Goal: Task Accomplishment & Management: Manage account settings

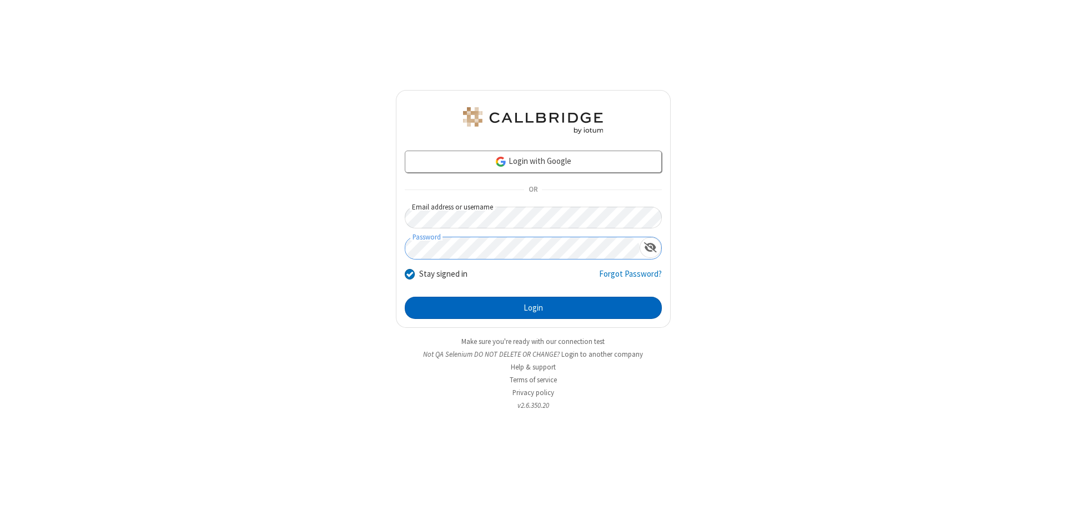
click at [533, 308] on button "Login" at bounding box center [533, 307] width 257 height 22
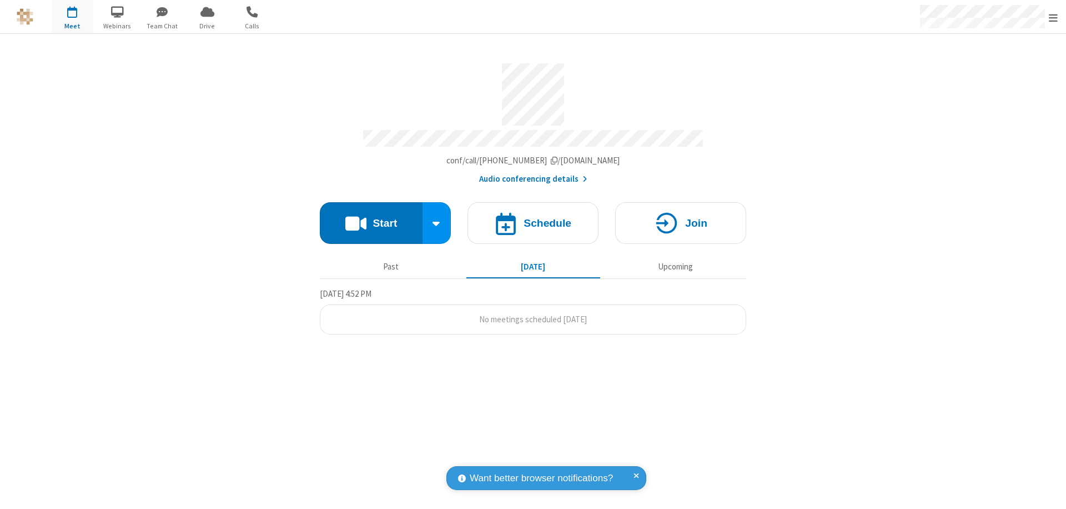
click at [1053, 17] on span "Open menu" at bounding box center [1053, 17] width 9 height 11
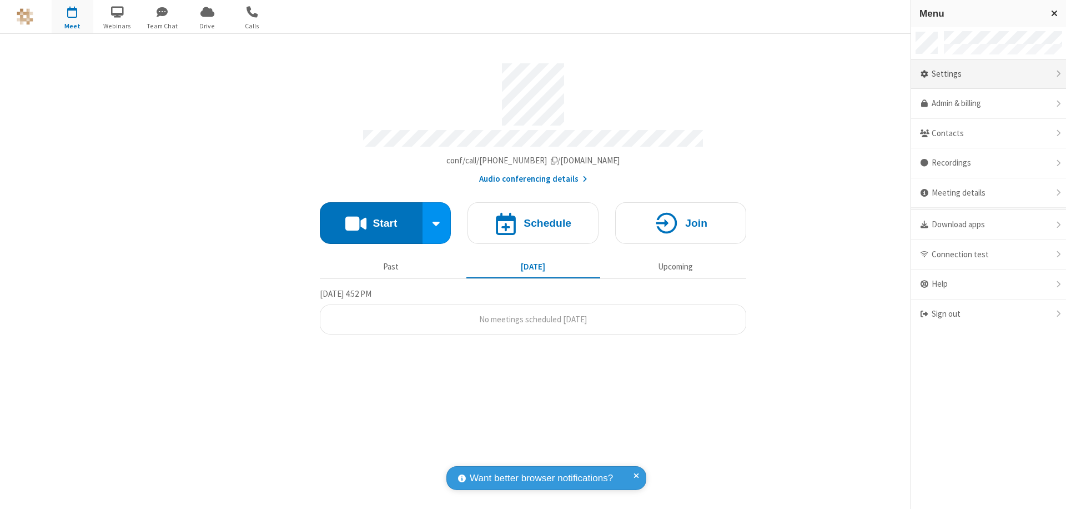
click at [988, 74] on div "Settings" at bounding box center [988, 74] width 155 height 30
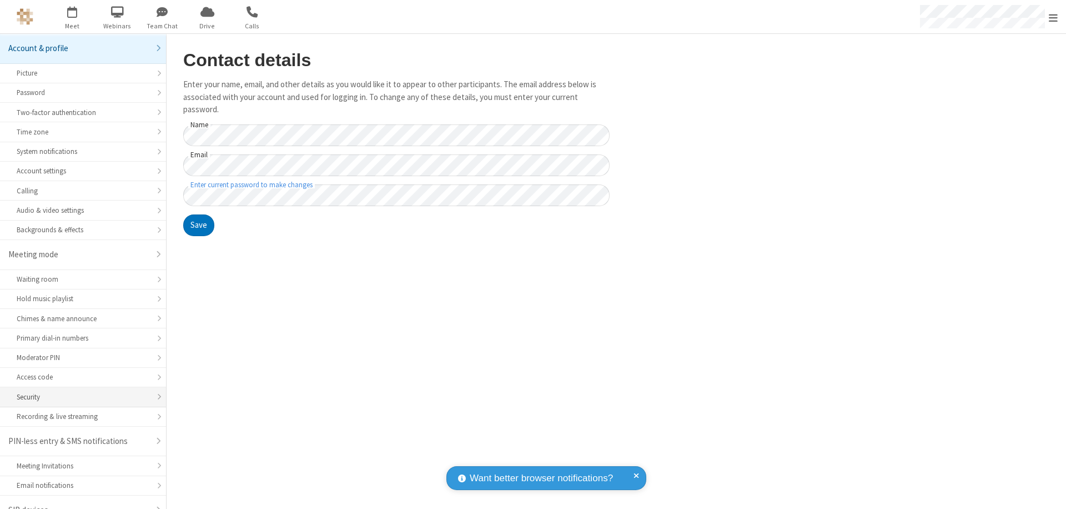
click at [79, 391] on div "Security" at bounding box center [83, 396] width 133 height 11
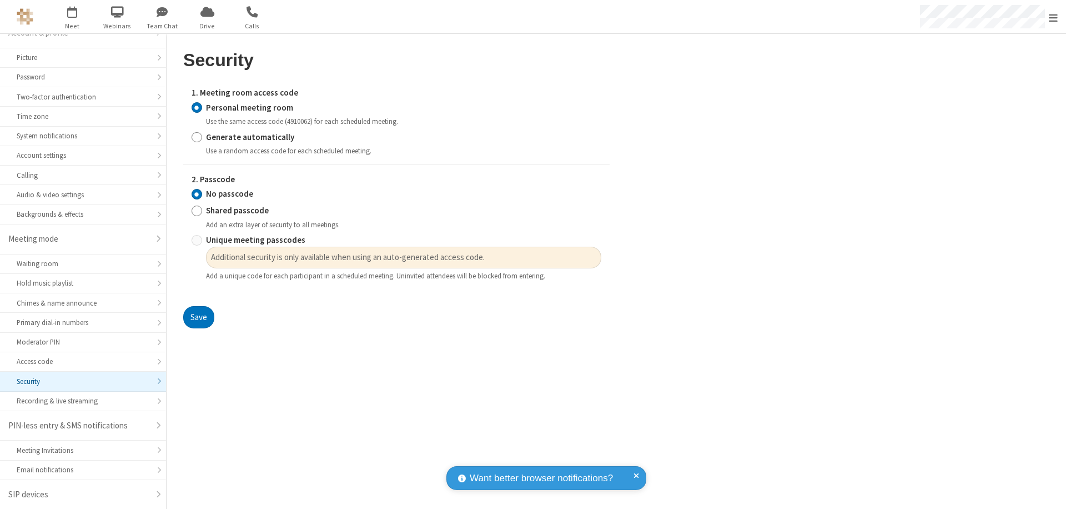
click at [197, 137] on input "Generate automatically" at bounding box center [197, 137] width 11 height 12
radio input "true"
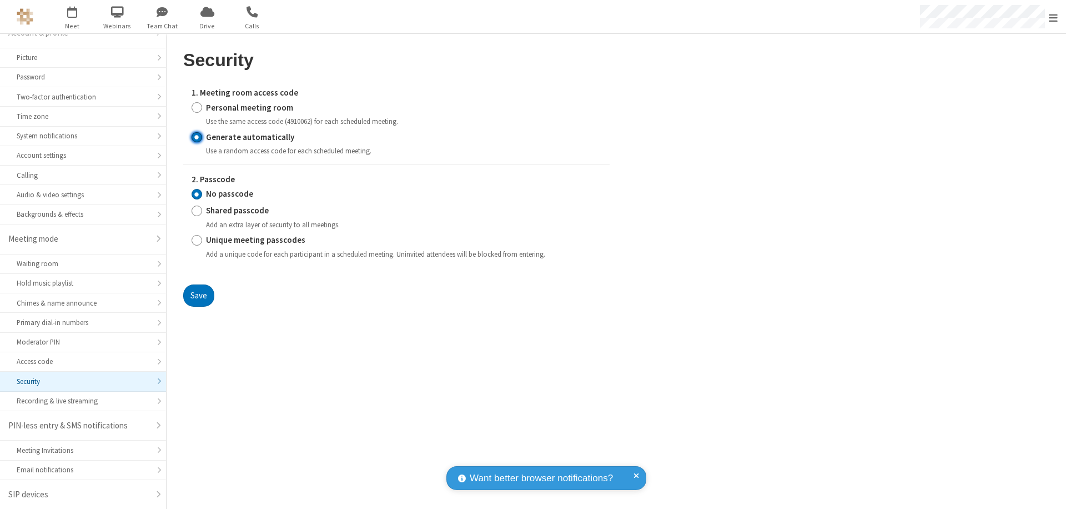
click at [197, 194] on input "No passcode" at bounding box center [197, 194] width 11 height 12
click at [198, 295] on button "Save" at bounding box center [198, 295] width 31 height 22
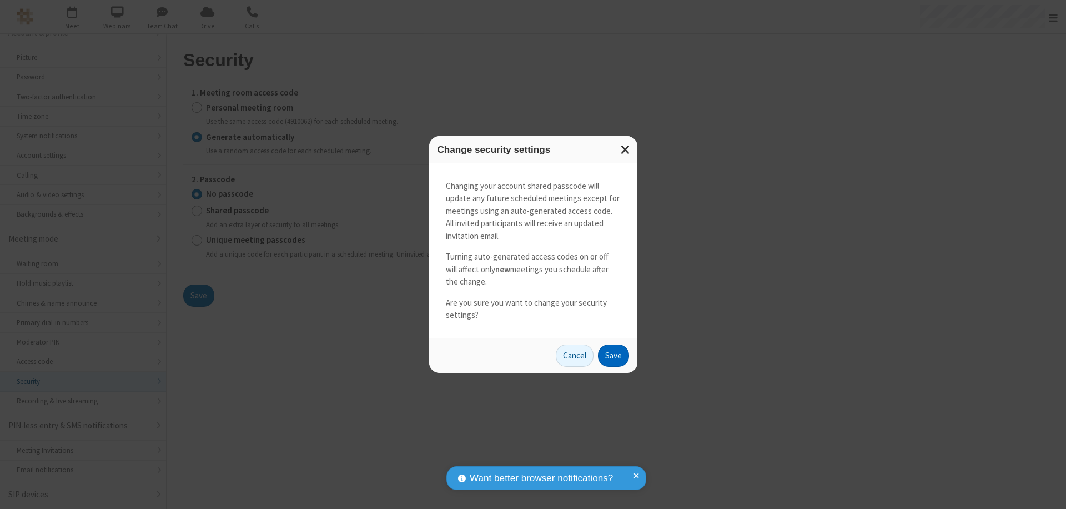
click at [613, 355] on button "Save" at bounding box center [613, 355] width 31 height 22
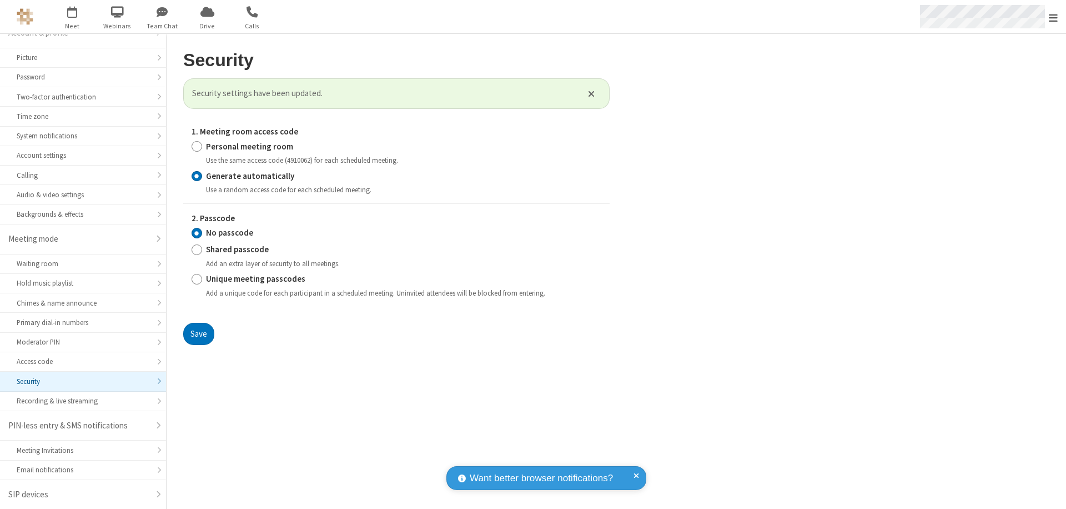
click at [1053, 17] on span "Open menu" at bounding box center [1053, 17] width 9 height 11
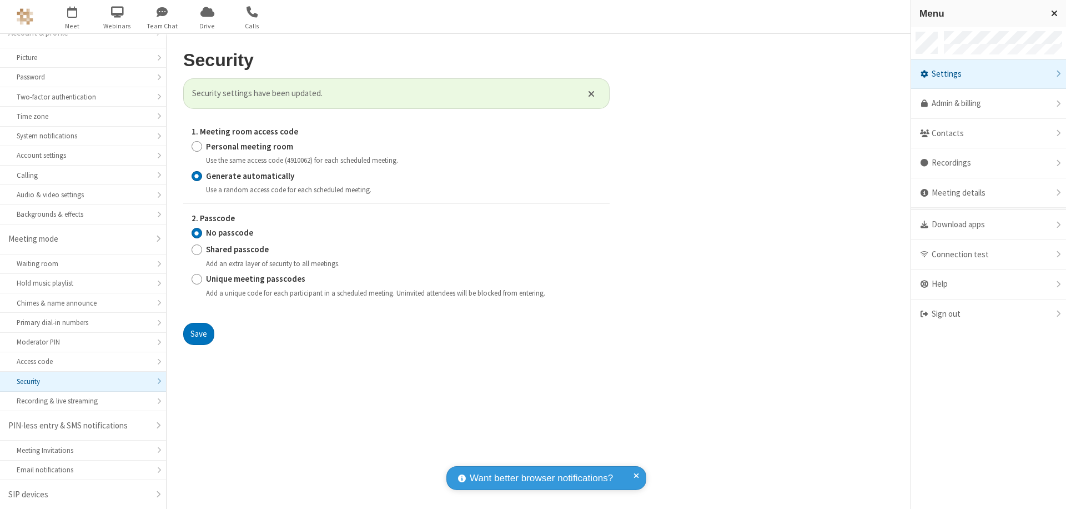
click at [72, 17] on span "button" at bounding box center [73, 11] width 42 height 19
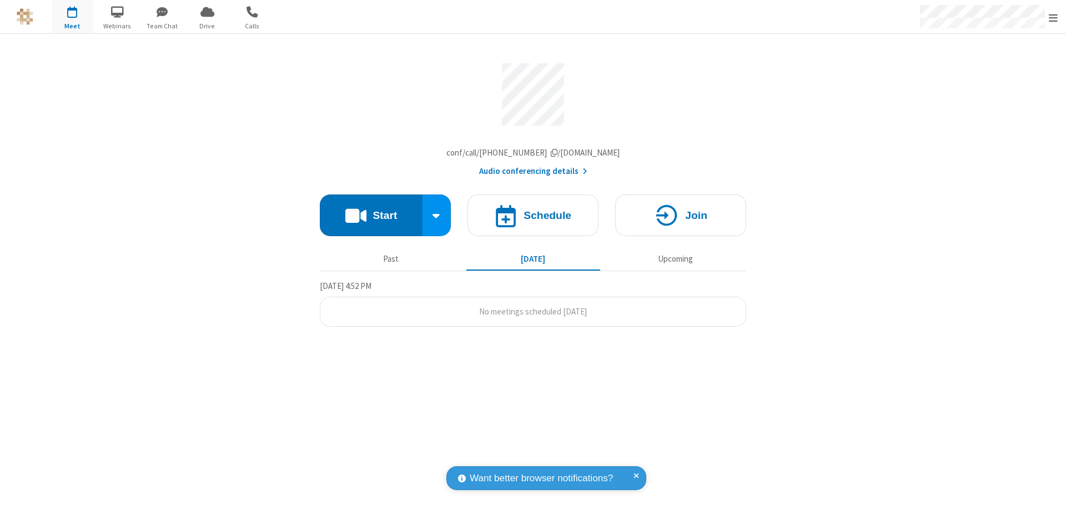
click at [533, 218] on h4 "Schedule" at bounding box center [548, 215] width 48 height 11
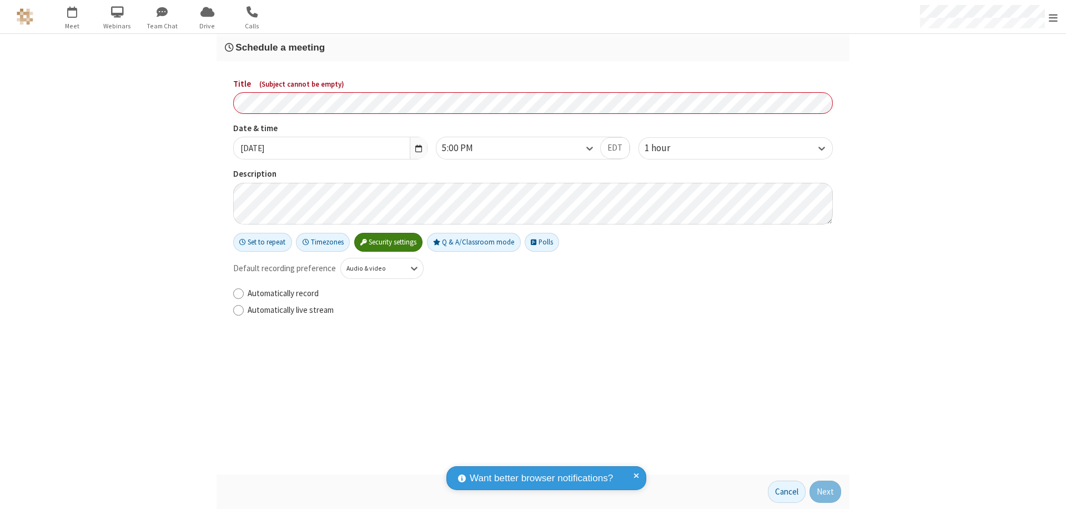
click at [533, 47] on h3 "Schedule a meeting" at bounding box center [533, 47] width 616 height 11
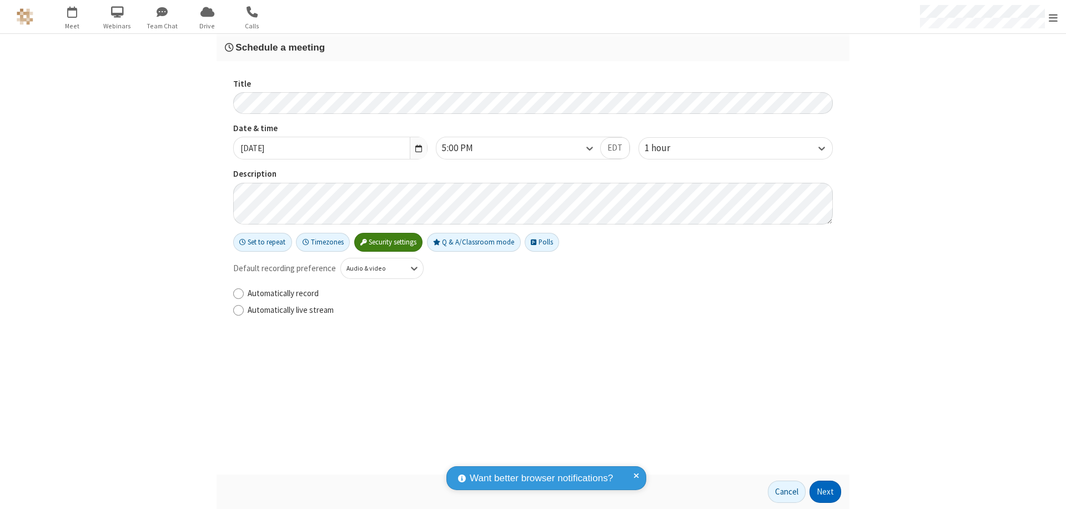
click at [826, 491] on button "Next" at bounding box center [825, 491] width 32 height 22
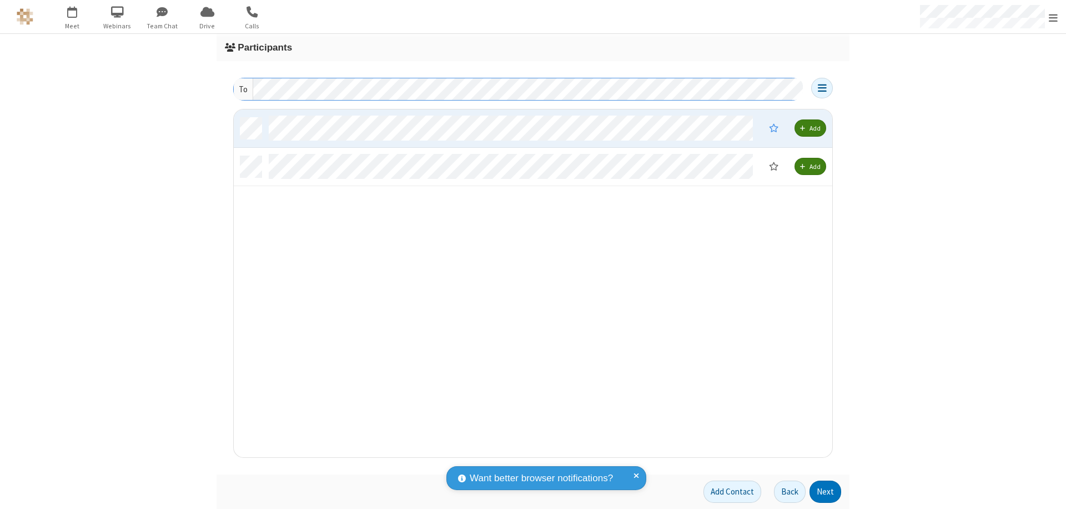
scroll to position [339, 590]
click at [826, 491] on button "Next" at bounding box center [825, 491] width 32 height 22
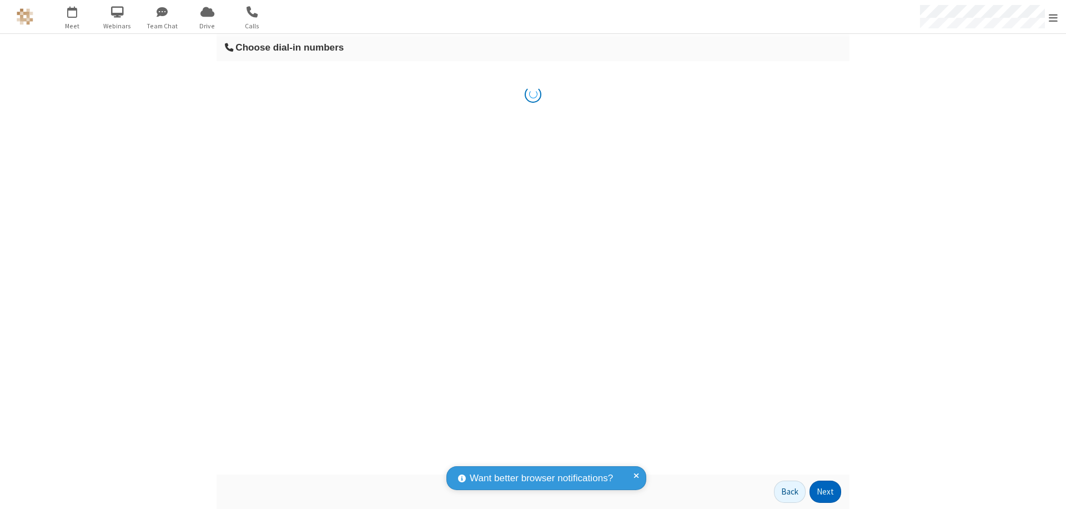
click at [826, 491] on button "Next" at bounding box center [825, 491] width 32 height 22
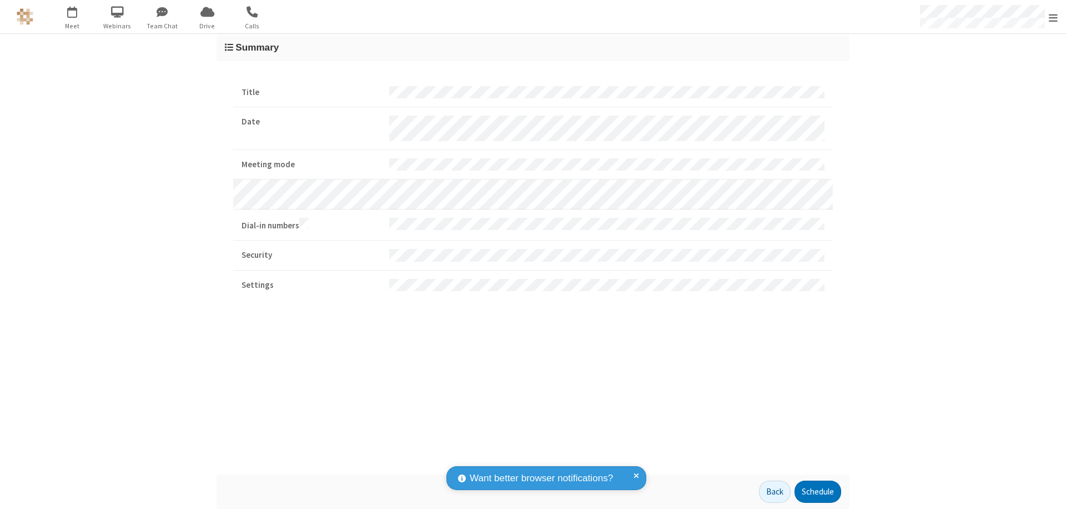
click at [817, 491] on button "Schedule" at bounding box center [817, 491] width 47 height 22
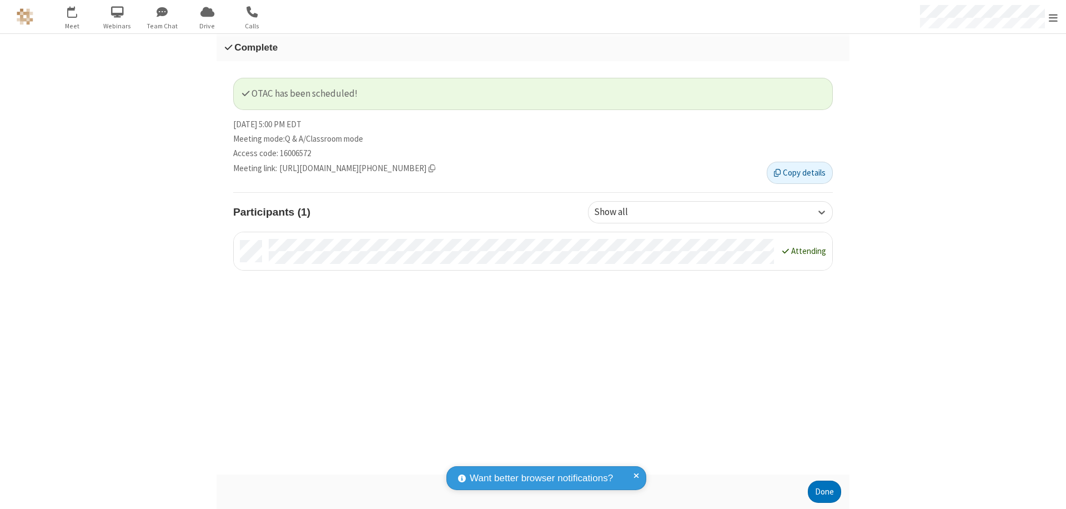
click at [824, 491] on button "Done" at bounding box center [824, 491] width 33 height 22
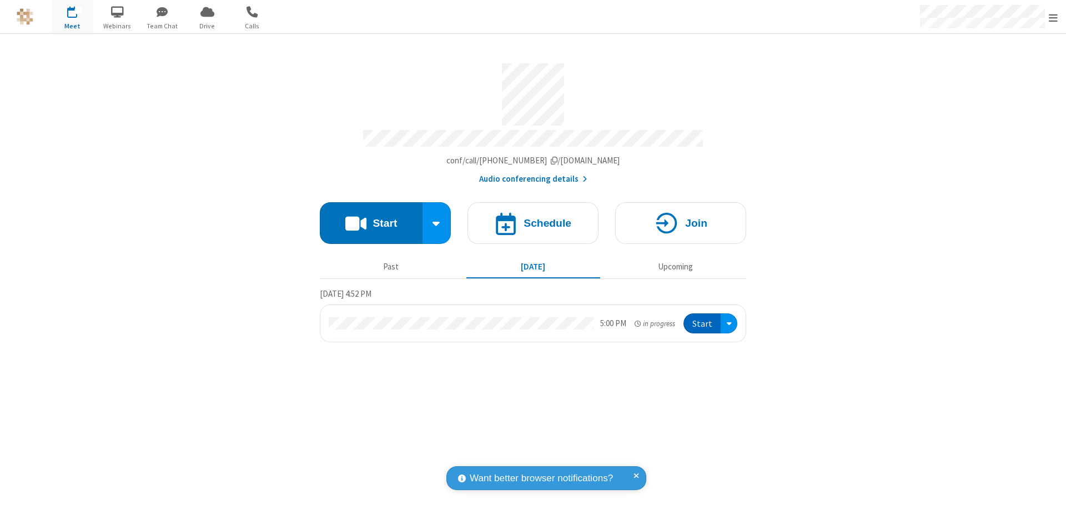
click at [703, 318] on button "Start" at bounding box center [701, 323] width 37 height 21
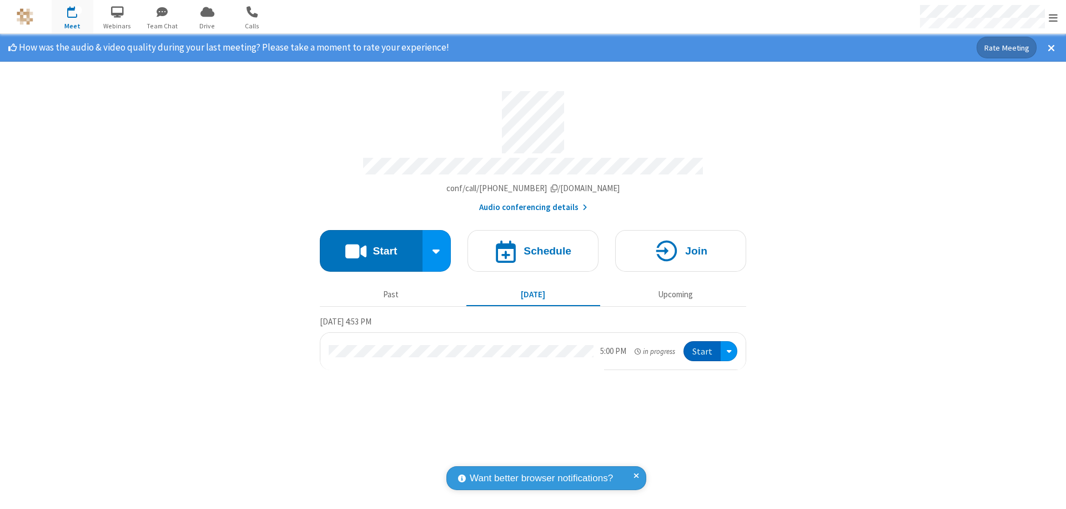
click at [1053, 17] on span "Open menu" at bounding box center [1053, 17] width 9 height 11
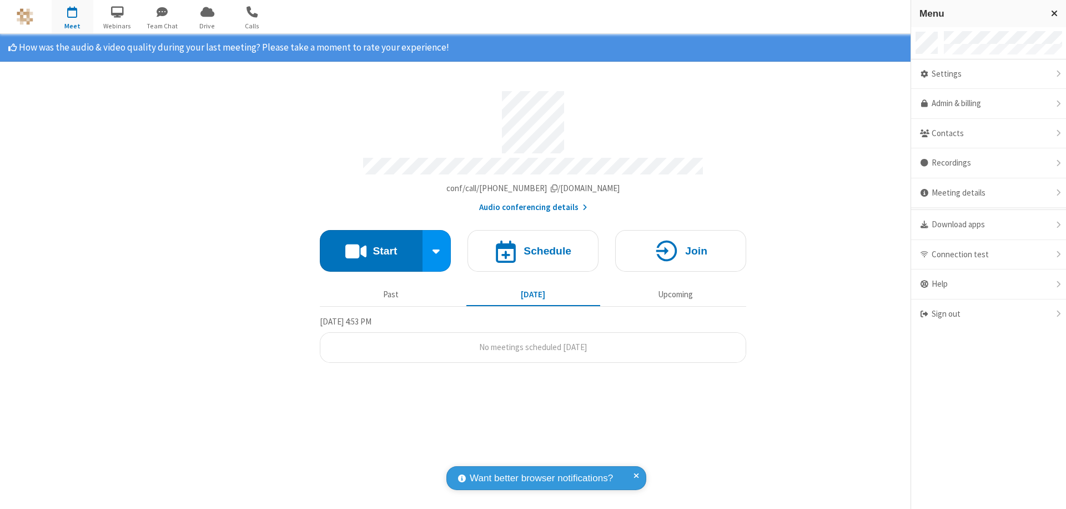
click at [988, 74] on div "Settings" at bounding box center [988, 74] width 155 height 30
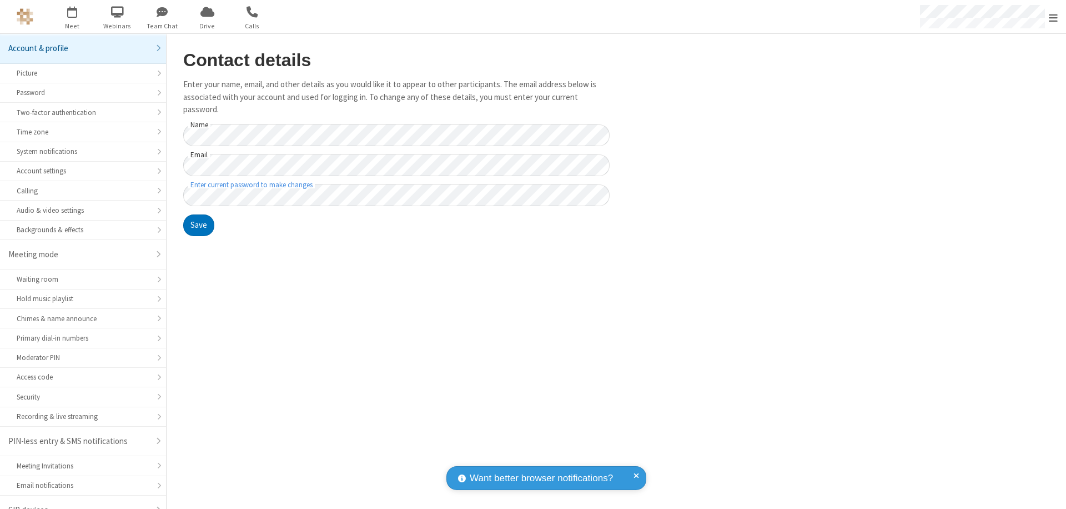
scroll to position [16, 0]
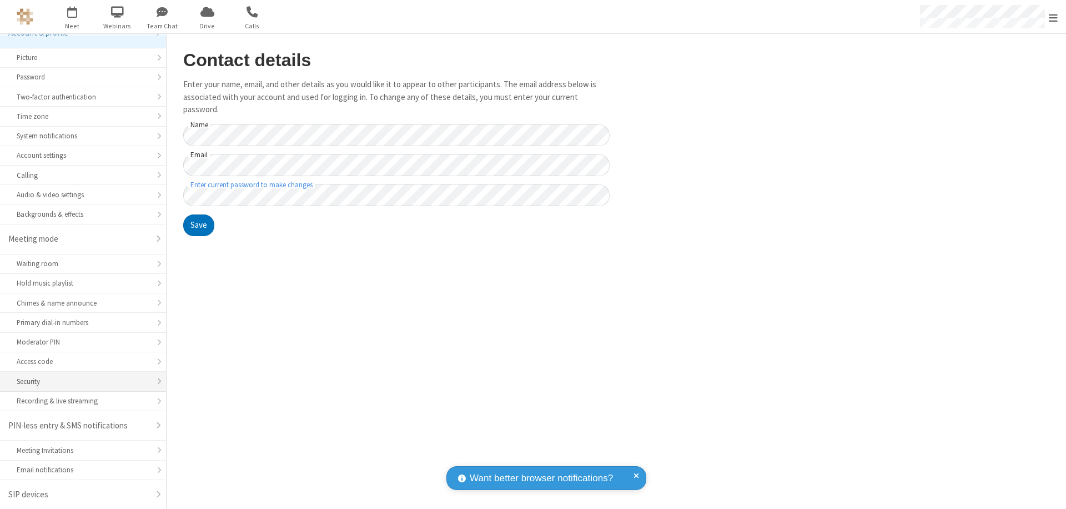
click at [79, 381] on div "Security" at bounding box center [83, 381] width 133 height 11
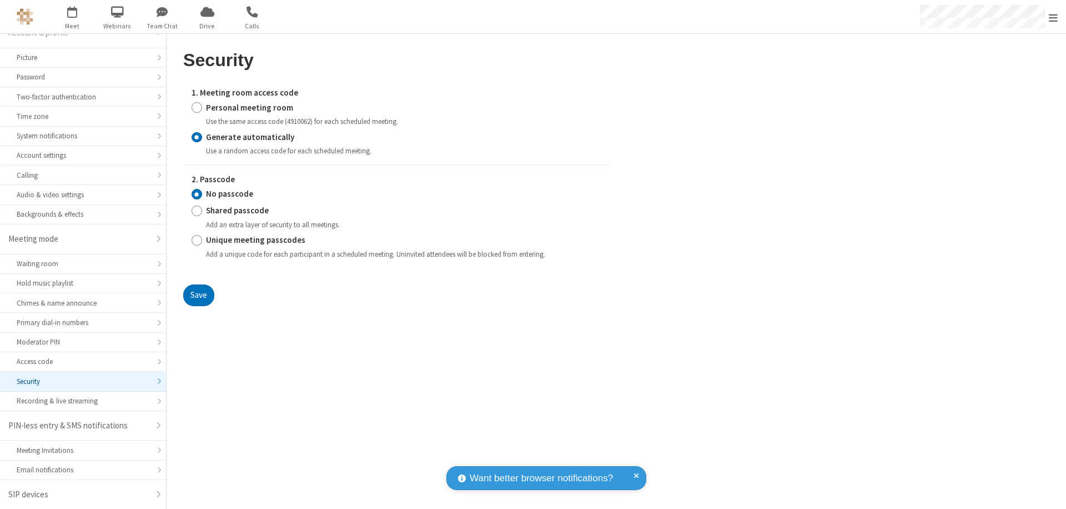
click at [197, 107] on input "Personal meeting room" at bounding box center [197, 108] width 11 height 12
radio input "true"
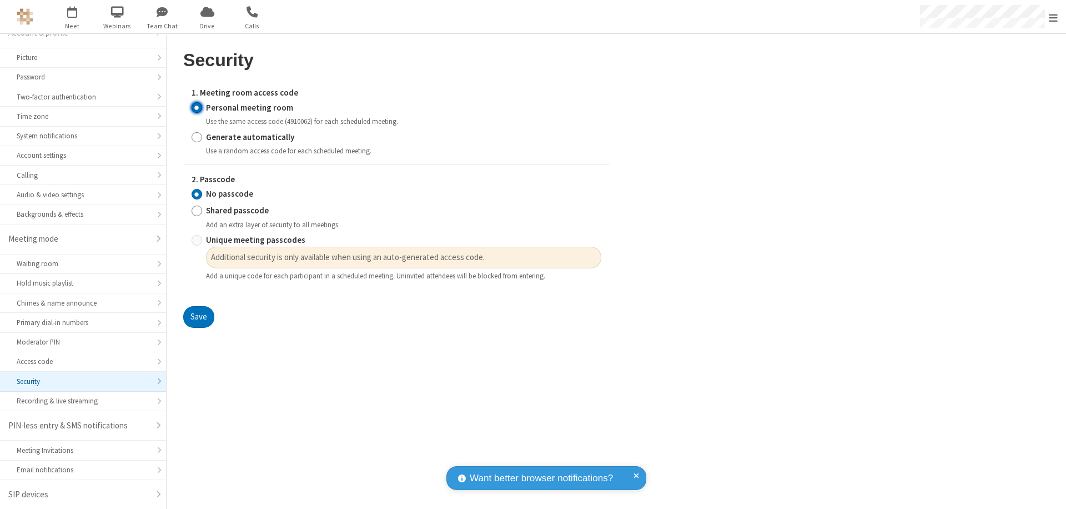
click at [197, 194] on input "No passcode" at bounding box center [197, 194] width 11 height 12
click at [198, 317] on button "Save" at bounding box center [198, 317] width 31 height 22
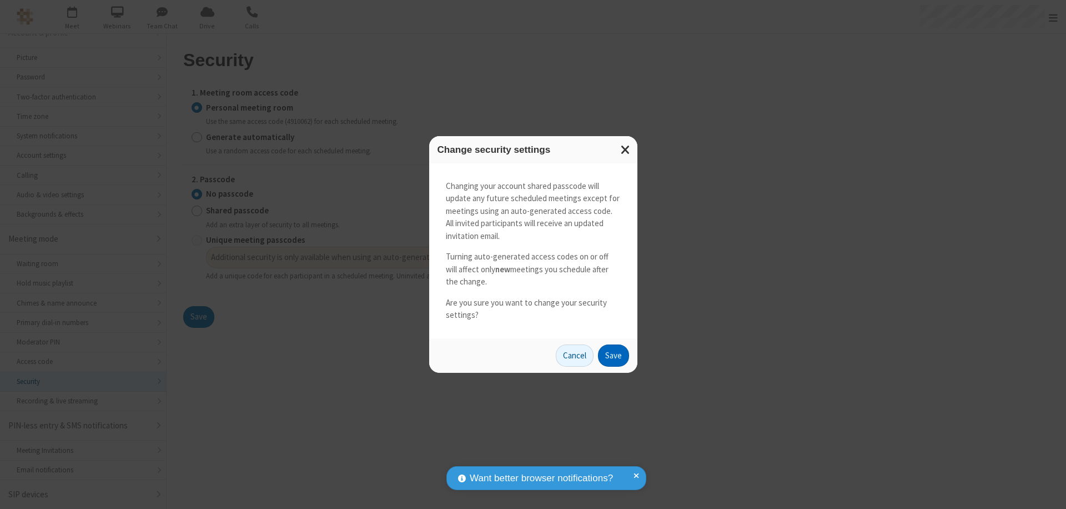
click at [613, 355] on button "Save" at bounding box center [613, 355] width 31 height 22
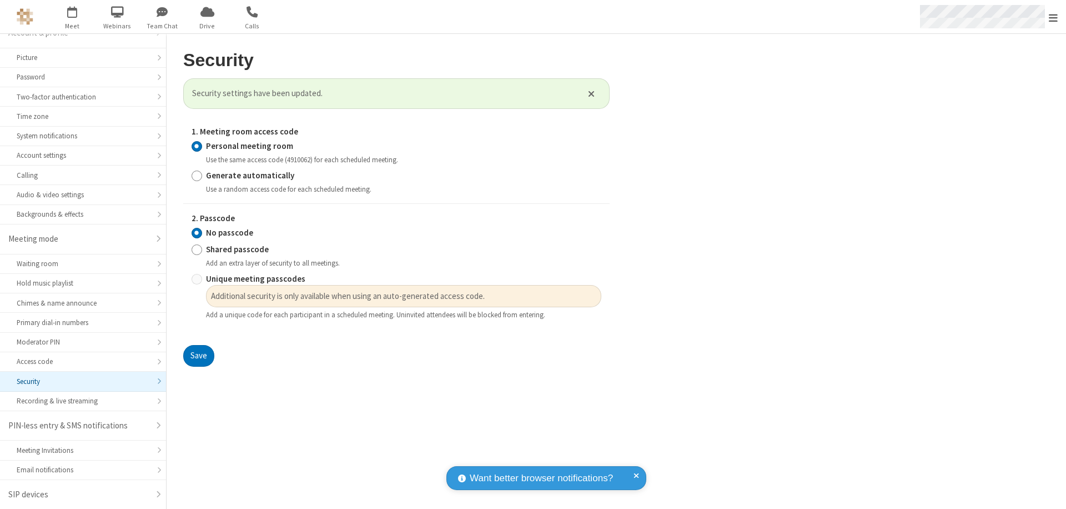
click at [1053, 17] on span "Open menu" at bounding box center [1053, 17] width 9 height 11
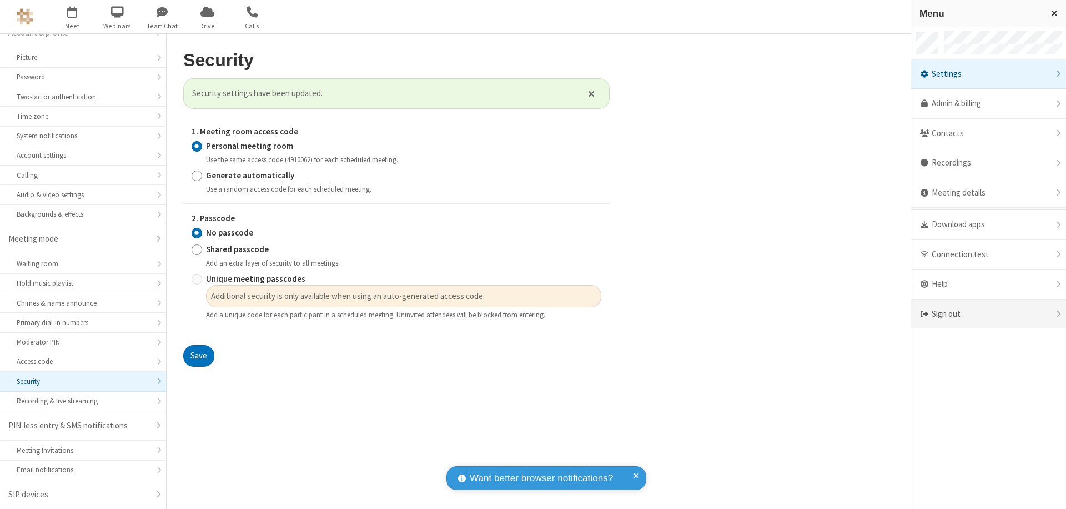
click at [988, 314] on div "Sign out" at bounding box center [988, 313] width 155 height 29
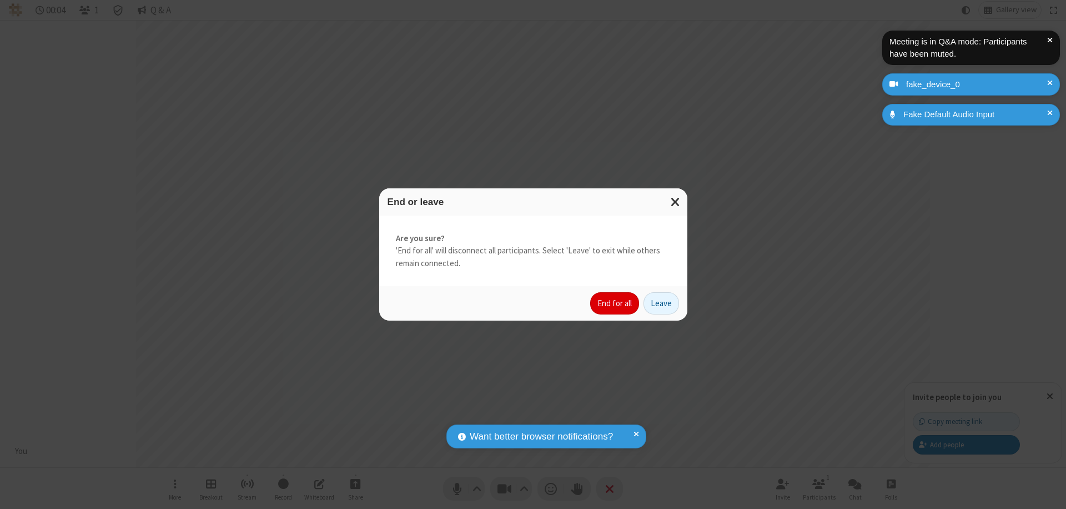
click at [615, 303] on button "End for all" at bounding box center [614, 303] width 49 height 22
